Goal: Task Accomplishment & Management: Manage account settings

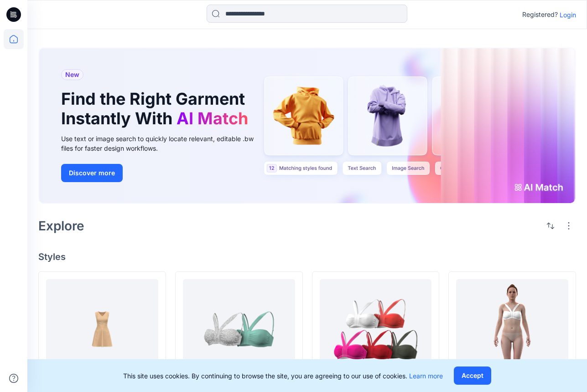
click at [568, 17] on p "Login" at bounding box center [567, 15] width 16 height 10
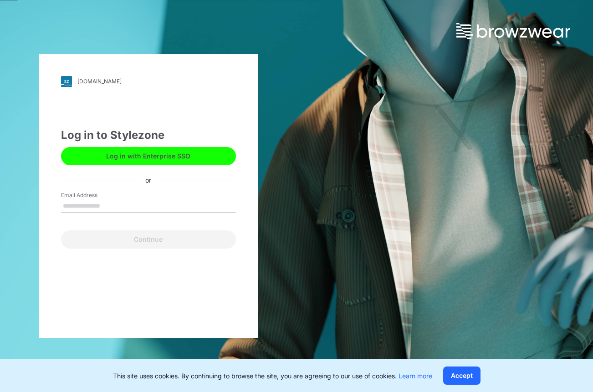
click at [189, 151] on button "Log in with Enterprise SSO" at bounding box center [148, 156] width 175 height 18
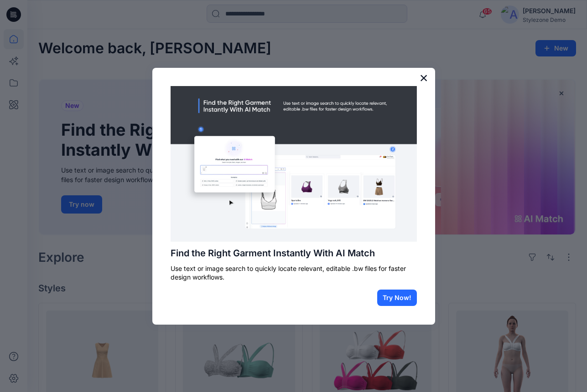
click at [423, 77] on button "×" at bounding box center [423, 78] width 9 height 15
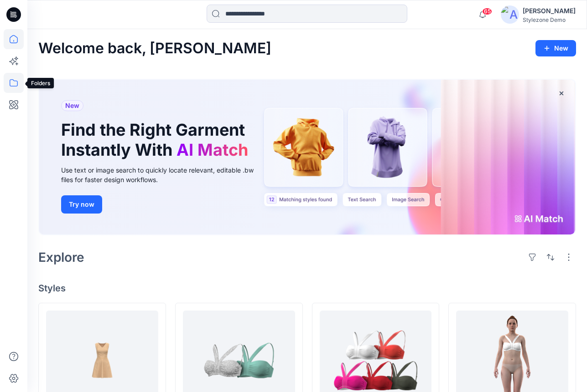
click at [15, 85] on icon at bounding box center [14, 83] width 20 height 20
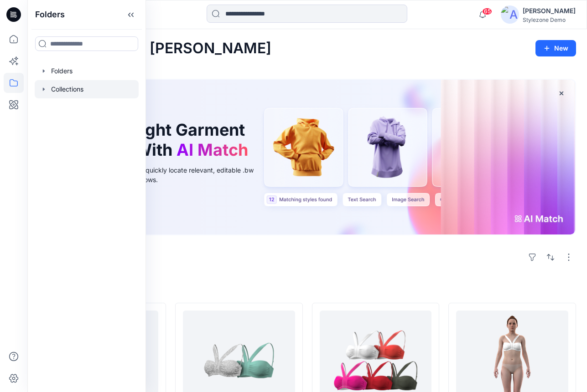
click at [85, 92] on div at bounding box center [87, 89] width 104 height 18
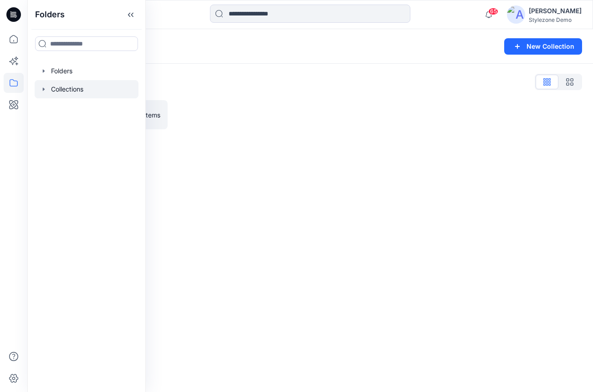
click at [174, 114] on div "2022AW 2 items" at bounding box center [310, 114] width 544 height 29
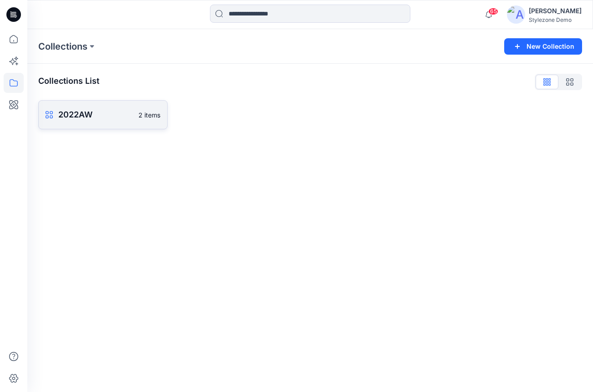
click at [141, 115] on p "2 items" at bounding box center [150, 115] width 22 height 10
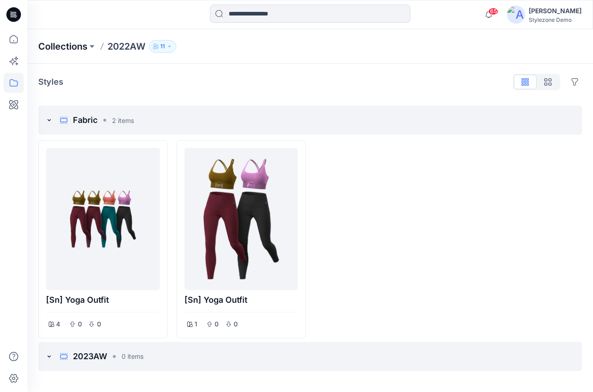
click at [62, 46] on p "Collections" at bounding box center [62, 46] width 49 height 13
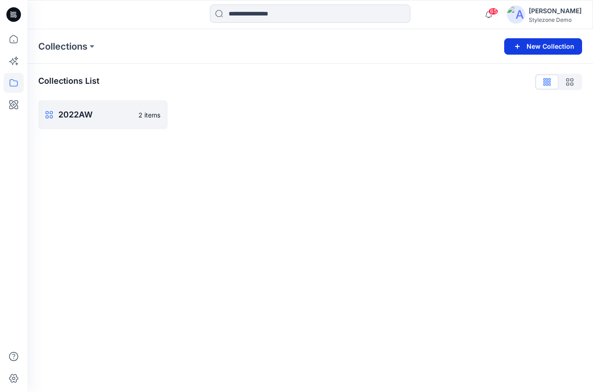
click at [531, 45] on button "New Collection" at bounding box center [544, 46] width 78 height 16
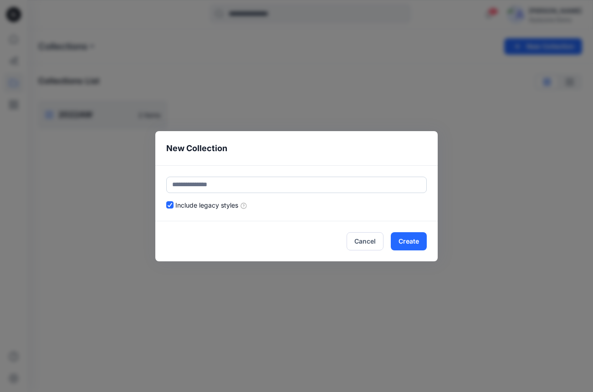
click at [293, 187] on input "text" at bounding box center [296, 185] width 261 height 16
click at [292, 192] on input "text" at bounding box center [296, 185] width 261 height 16
click at [305, 226] on footer "Cancel Create" at bounding box center [296, 242] width 283 height 40
click at [169, 205] on icon at bounding box center [169, 205] width 5 height 5
click at [418, 238] on button "Create" at bounding box center [409, 241] width 36 height 18
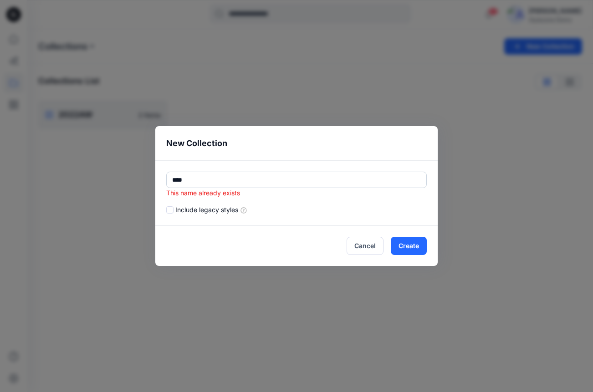
click at [309, 181] on input "****" at bounding box center [296, 180] width 261 height 16
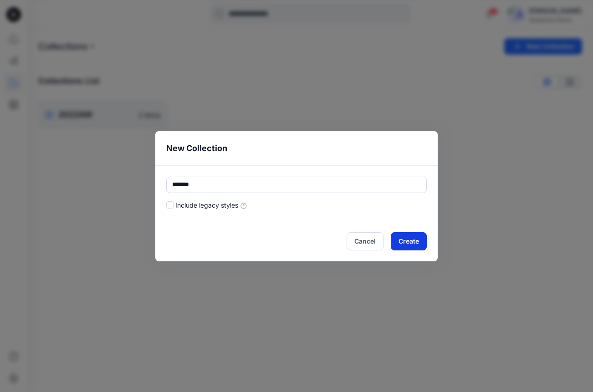
type input "*******"
click at [407, 241] on button "Create" at bounding box center [409, 241] width 36 height 18
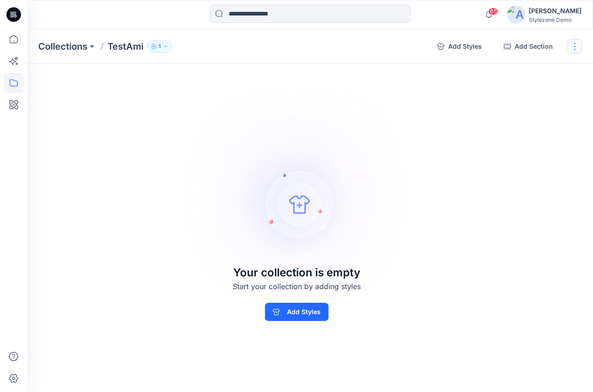
click at [571, 46] on button "button" at bounding box center [575, 46] width 15 height 15
click at [537, 69] on button "Rename Collection" at bounding box center [531, 69] width 98 height 17
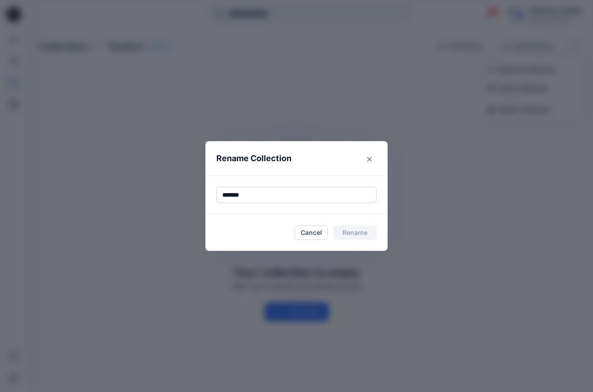
click at [299, 196] on input "*******" at bounding box center [297, 195] width 160 height 16
type input "********"
click at [341, 232] on button "Rename" at bounding box center [355, 233] width 43 height 15
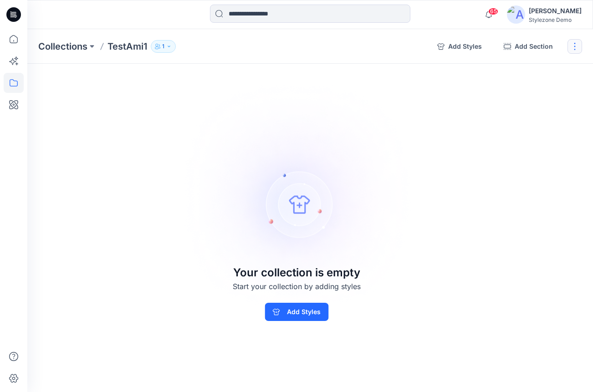
click at [576, 49] on button "button" at bounding box center [575, 46] width 15 height 15
click at [532, 108] on button "Delete Collection" at bounding box center [531, 109] width 98 height 17
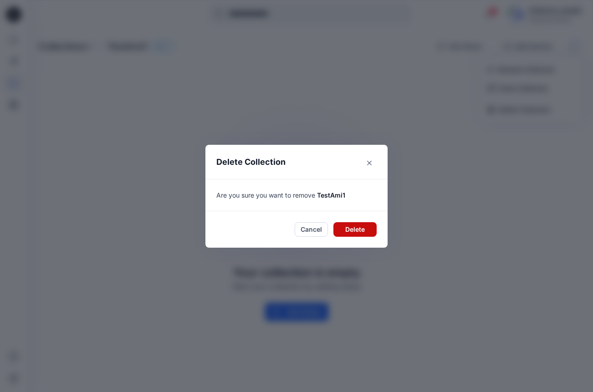
click at [354, 226] on button "Delete" at bounding box center [355, 229] width 43 height 15
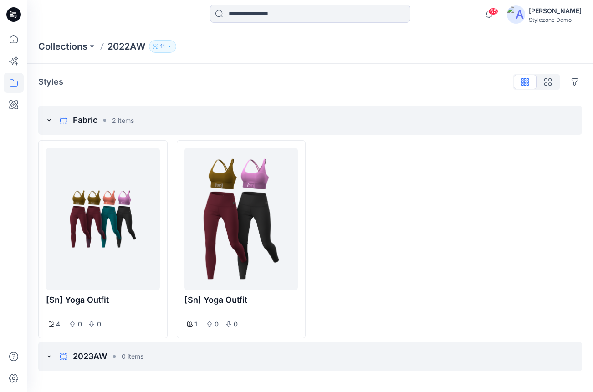
click at [262, 84] on div "Styles Hide Legacy Styles" at bounding box center [310, 82] width 544 height 15
click at [258, 87] on div "Styles Hide Legacy Styles" at bounding box center [310, 82] width 544 height 15
click at [63, 49] on p "Collections" at bounding box center [62, 46] width 49 height 13
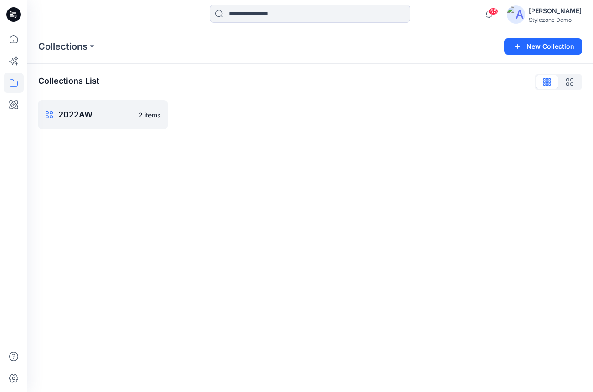
click at [330, 186] on div "Collections New Collection Collections List 2022AW 2 items" at bounding box center [310, 210] width 566 height 363
